Goal: Task Accomplishment & Management: Manage account settings

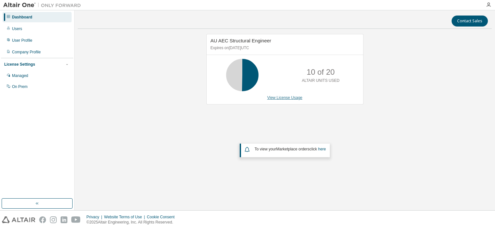
click at [283, 97] on link "View License Usage" at bounding box center [284, 98] width 35 height 5
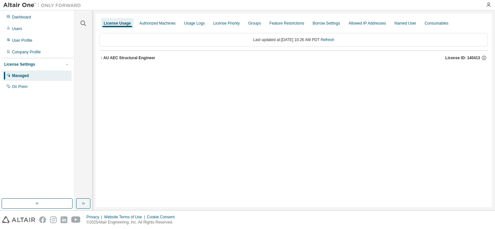
click at [101, 58] on icon "button" at bounding box center [101, 58] width 4 height 4
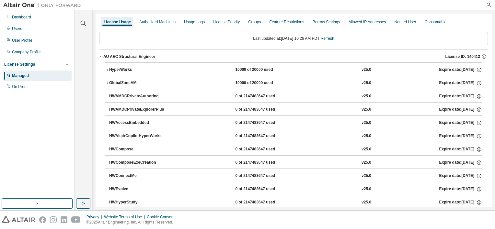
scroll to position [1, 0]
click at [108, 70] on icon "button" at bounding box center [107, 70] width 4 height 4
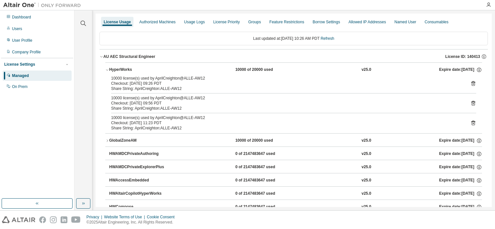
click at [106, 139] on icon "button" at bounding box center [107, 141] width 4 height 4
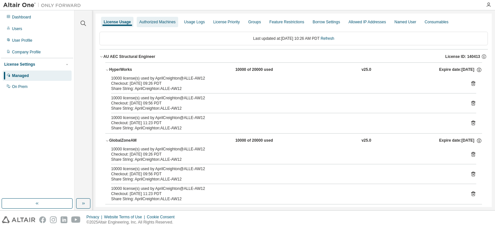
click at [157, 21] on div "Authorized Machines" at bounding box center [157, 21] width 36 height 5
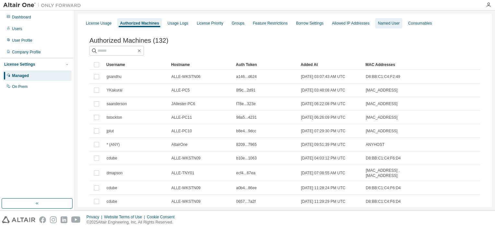
click at [385, 25] on div "Named User" at bounding box center [389, 23] width 22 height 5
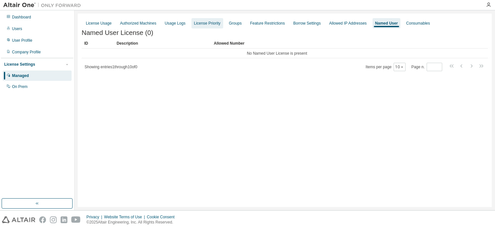
click at [205, 26] on div "License Priority" at bounding box center [207, 23] width 27 height 5
